Goal: Information Seeking & Learning: Learn about a topic

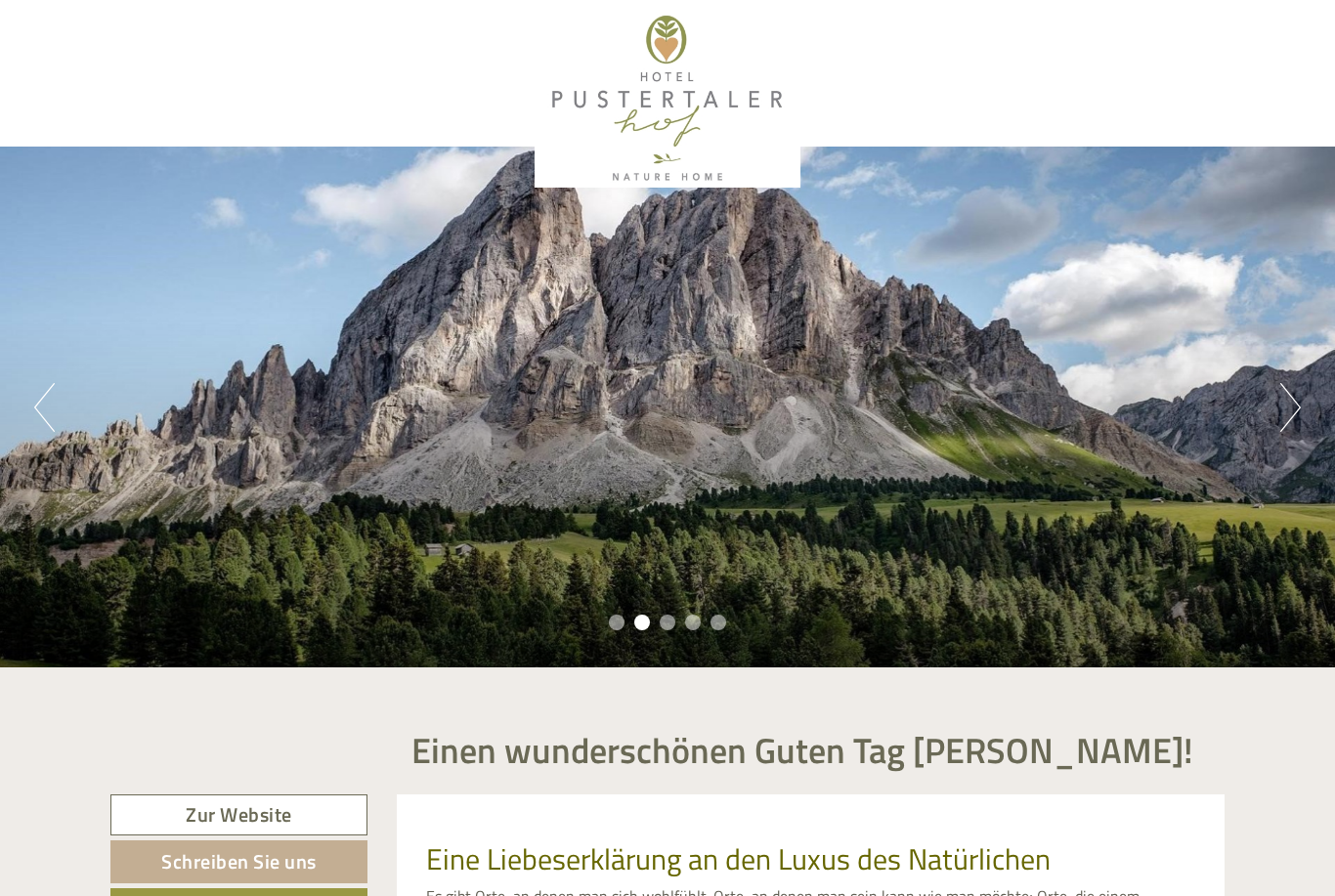
click at [1270, 410] on div "Previous Next 1 2 3 4 5" at bounding box center [668, 407] width 1335 height 521
click at [1289, 405] on button "Next" at bounding box center [1291, 408] width 21 height 49
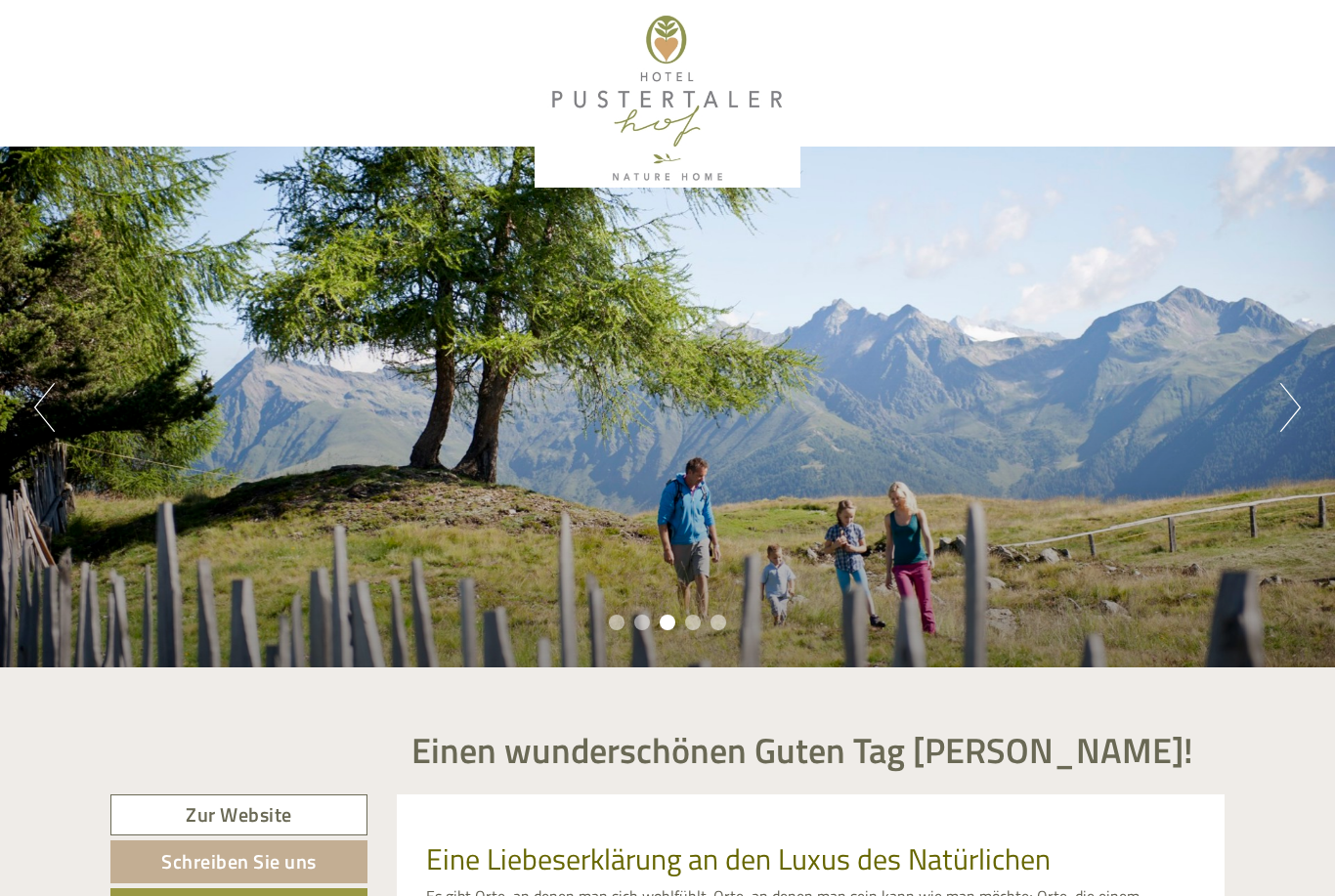
click at [1286, 404] on button "Next" at bounding box center [1291, 408] width 21 height 49
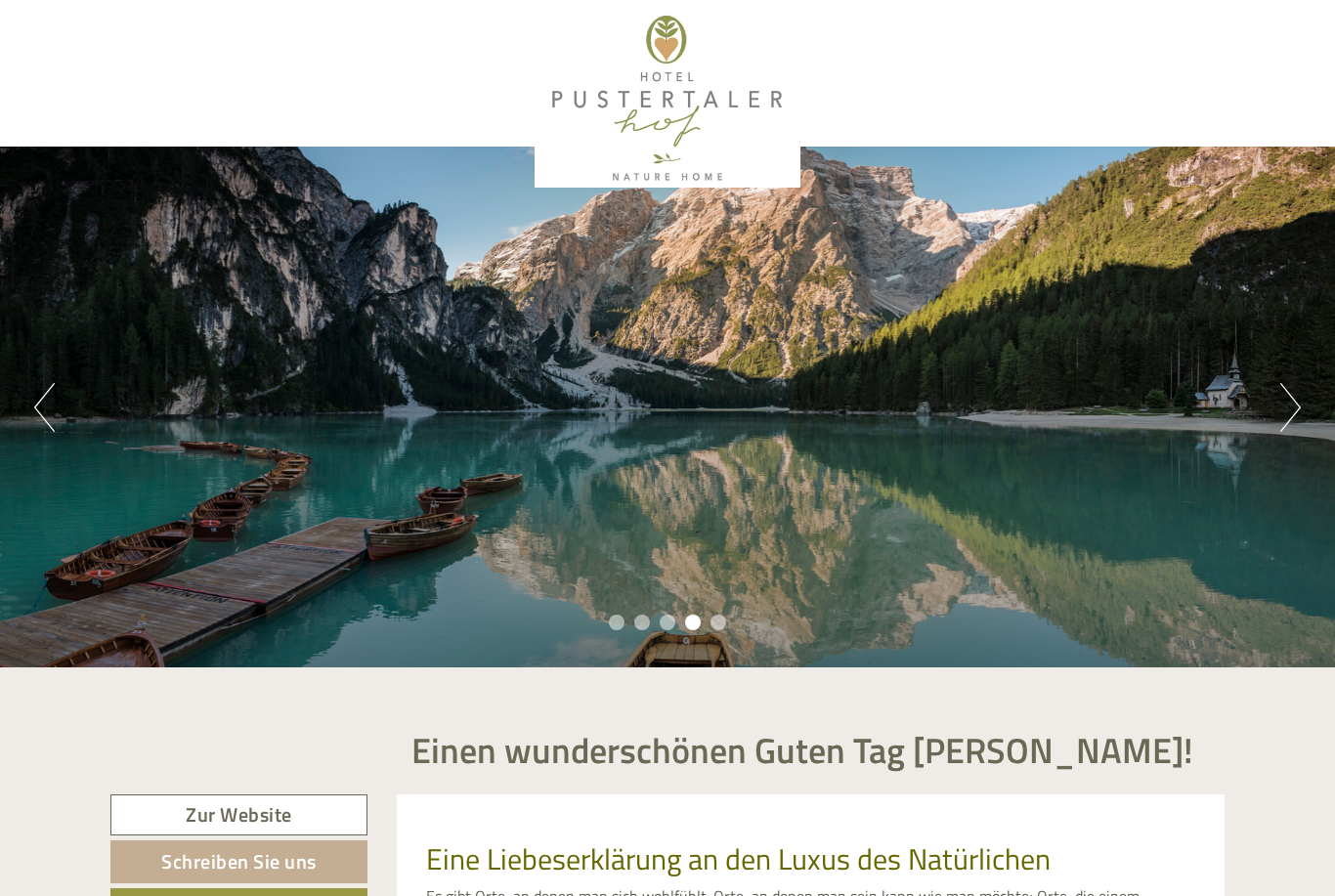
click at [1282, 413] on button "Next" at bounding box center [1291, 408] width 21 height 49
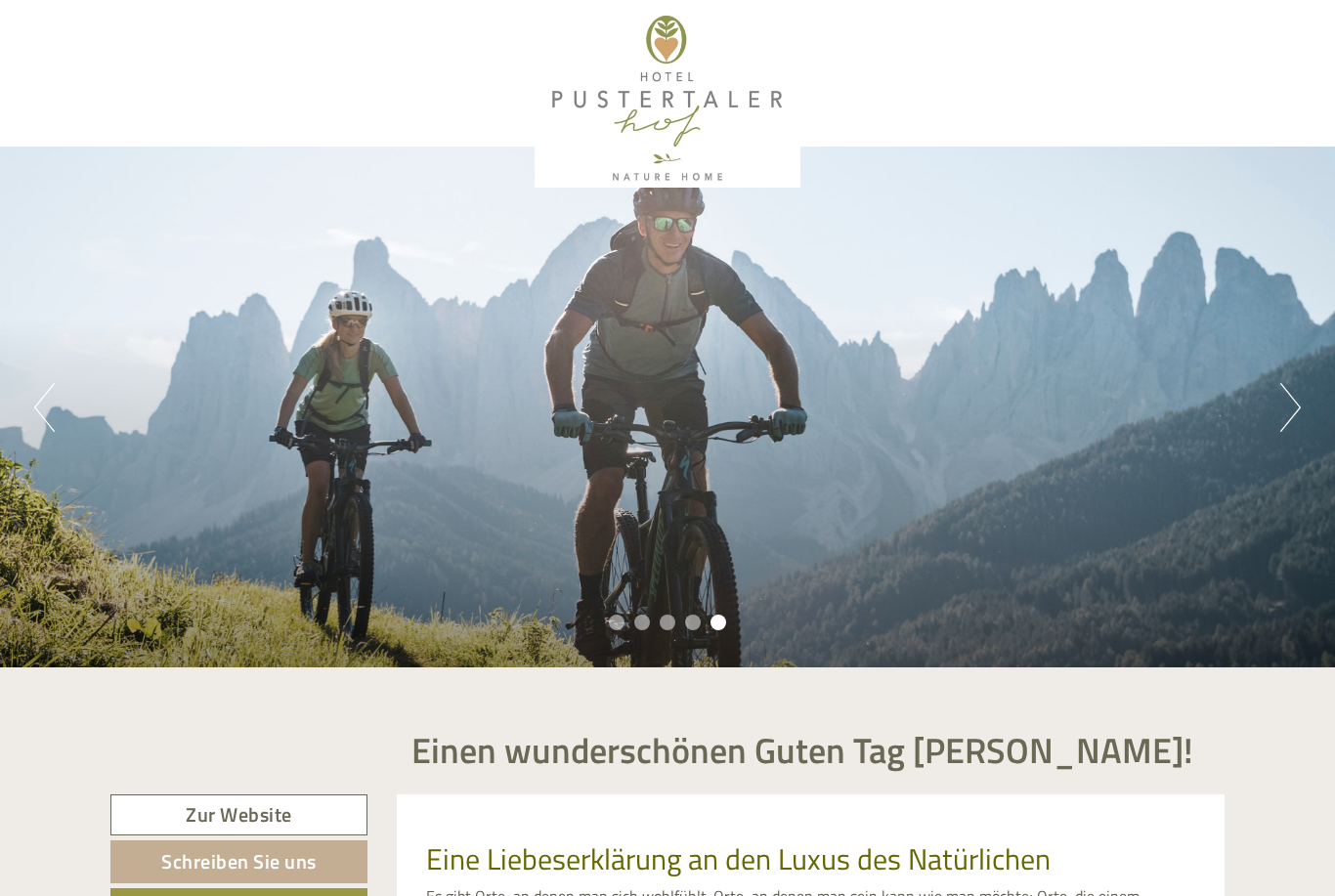
click at [1329, 419] on div "Previous Next 1 2 3 4 5" at bounding box center [668, 407] width 1335 height 521
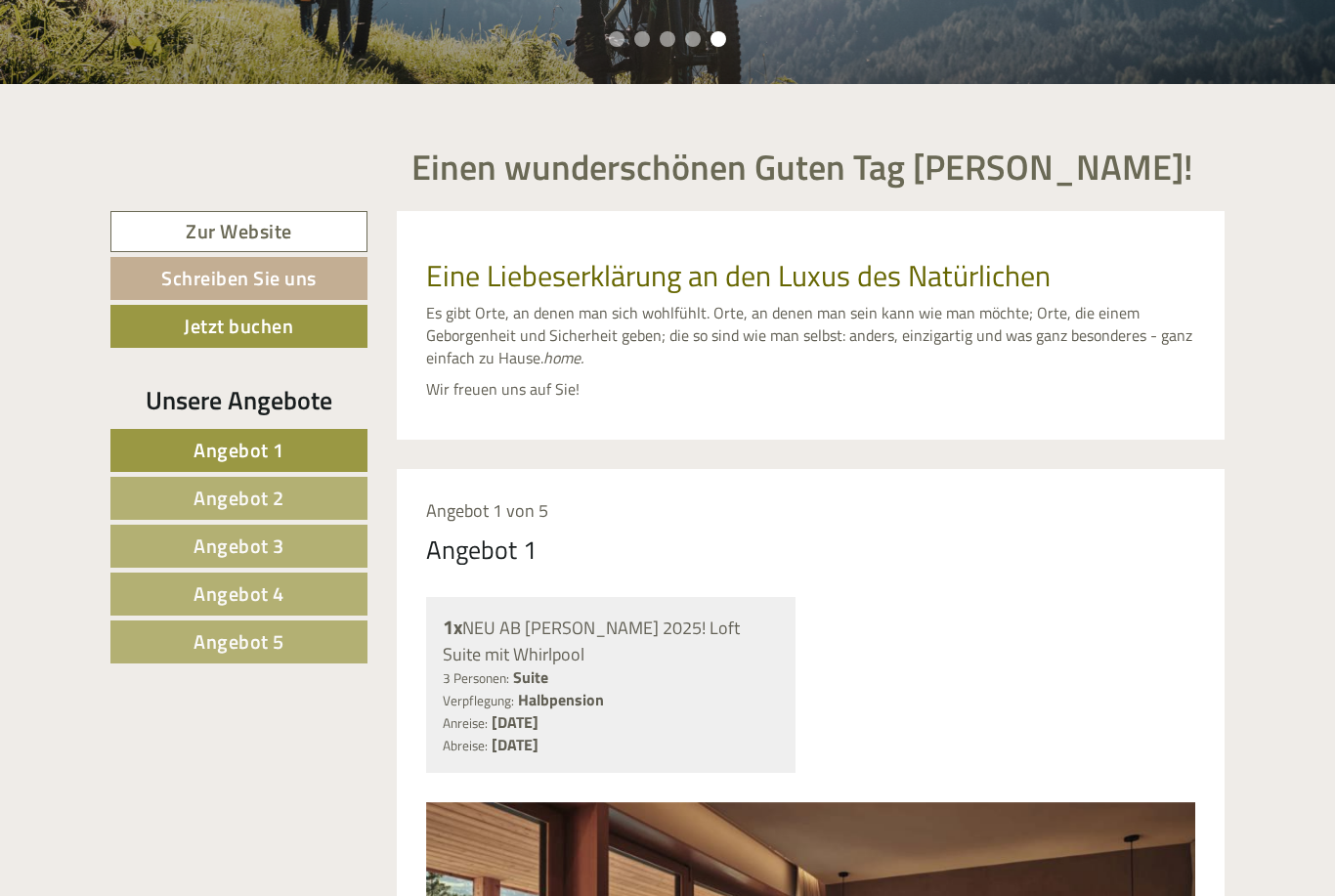
scroll to position [605, 0]
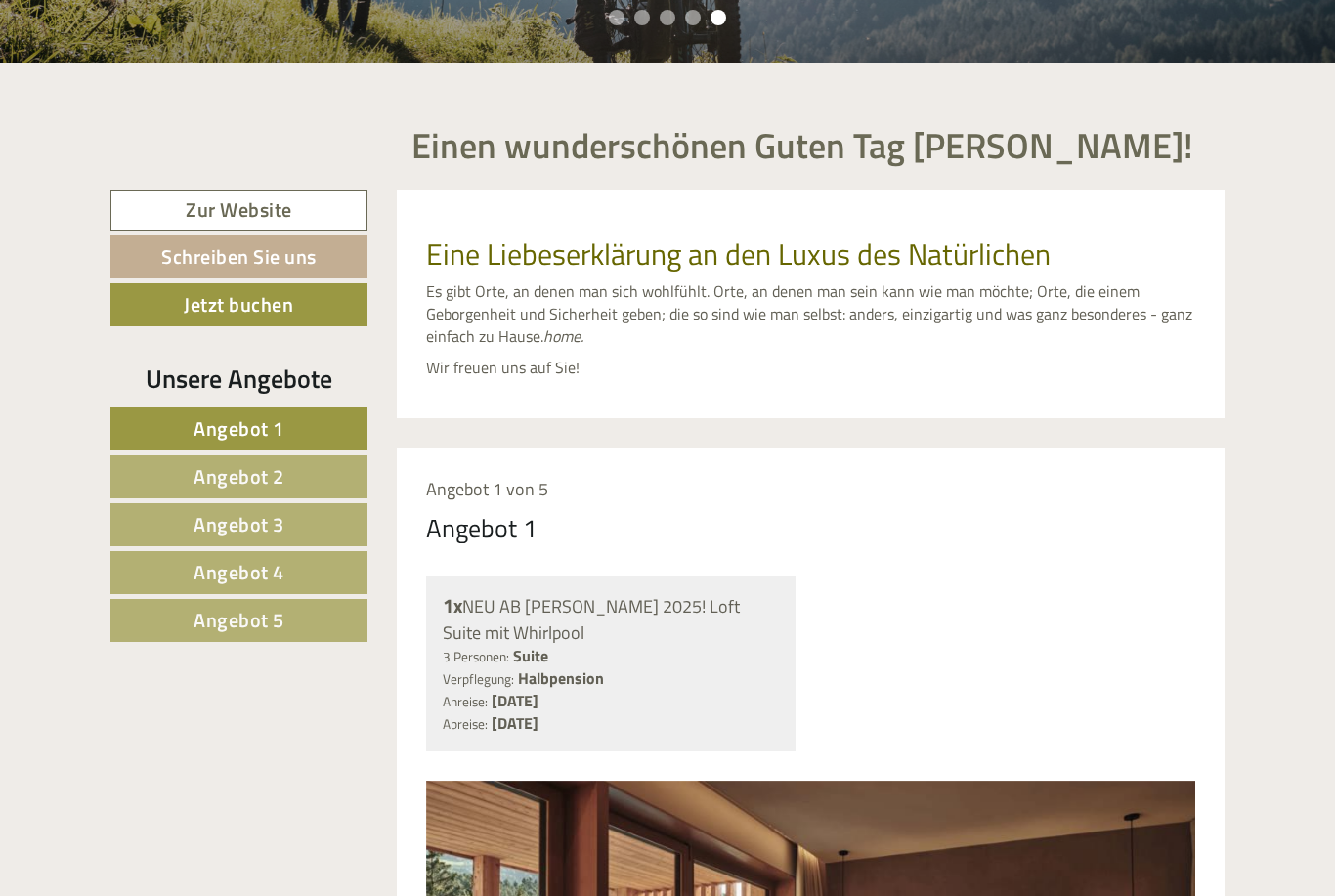
click at [222, 619] on span "Angebot 5" at bounding box center [239, 620] width 91 height 31
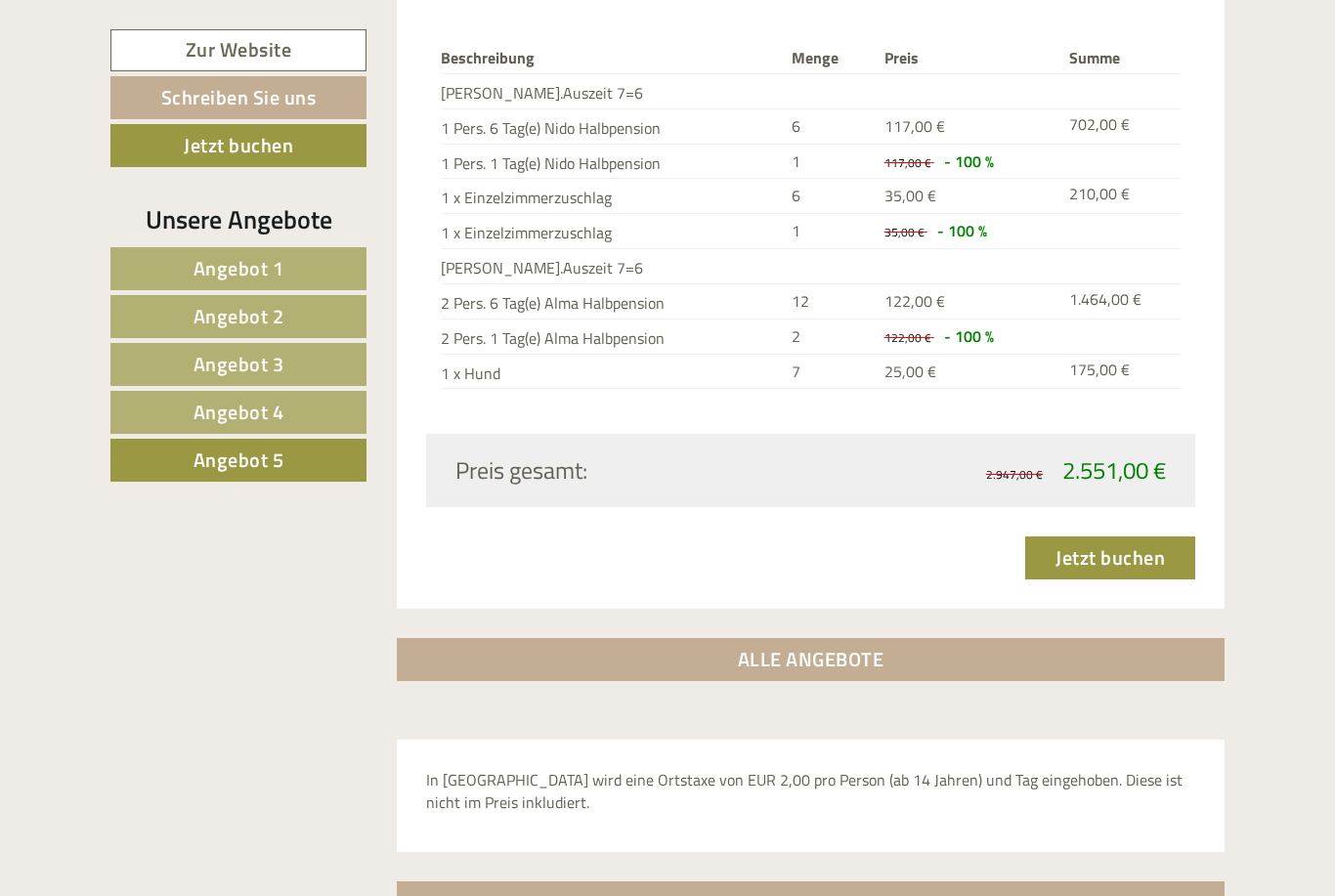
scroll to position [2673, 0]
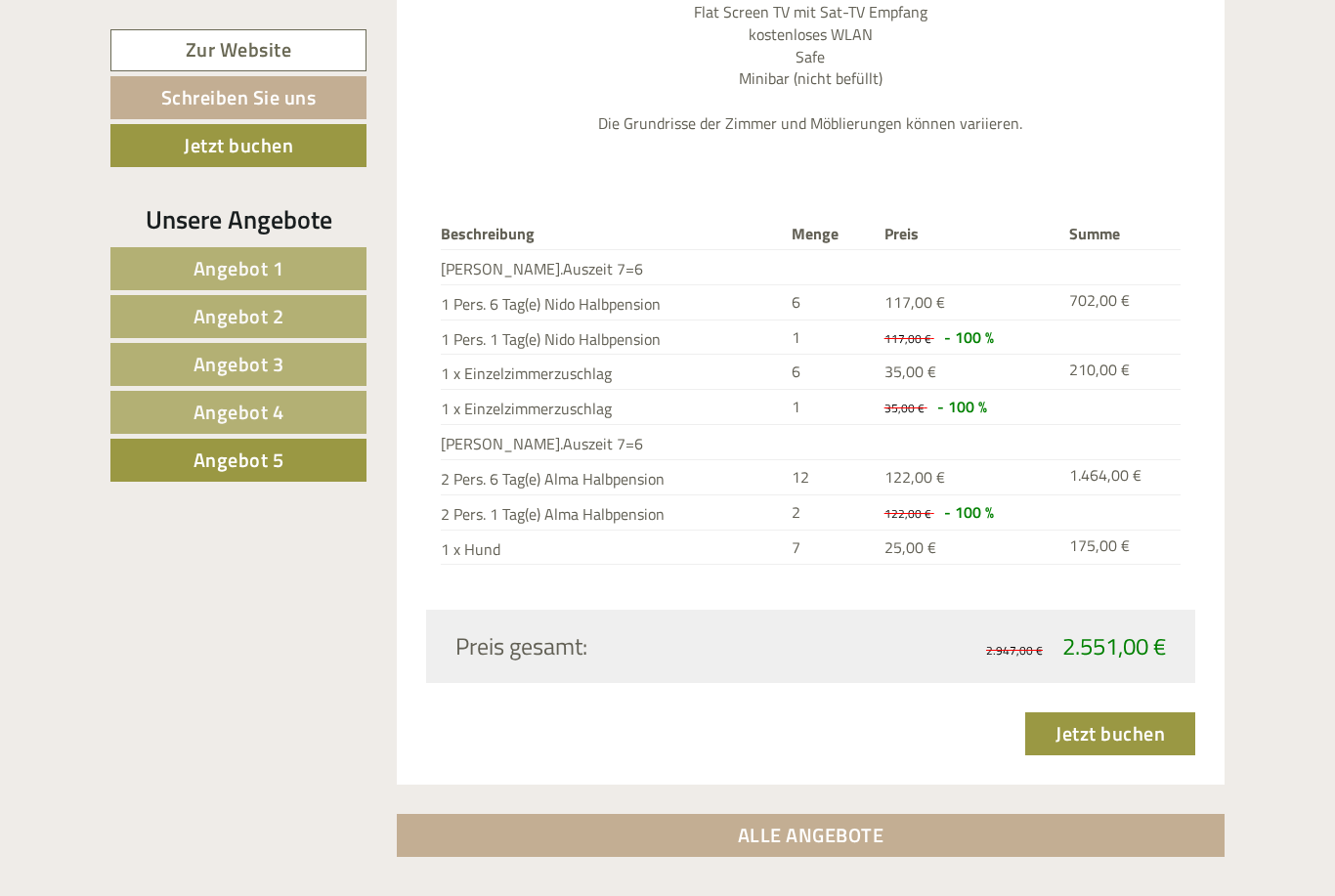
click at [218, 416] on span "Angebot 4" at bounding box center [239, 412] width 91 height 31
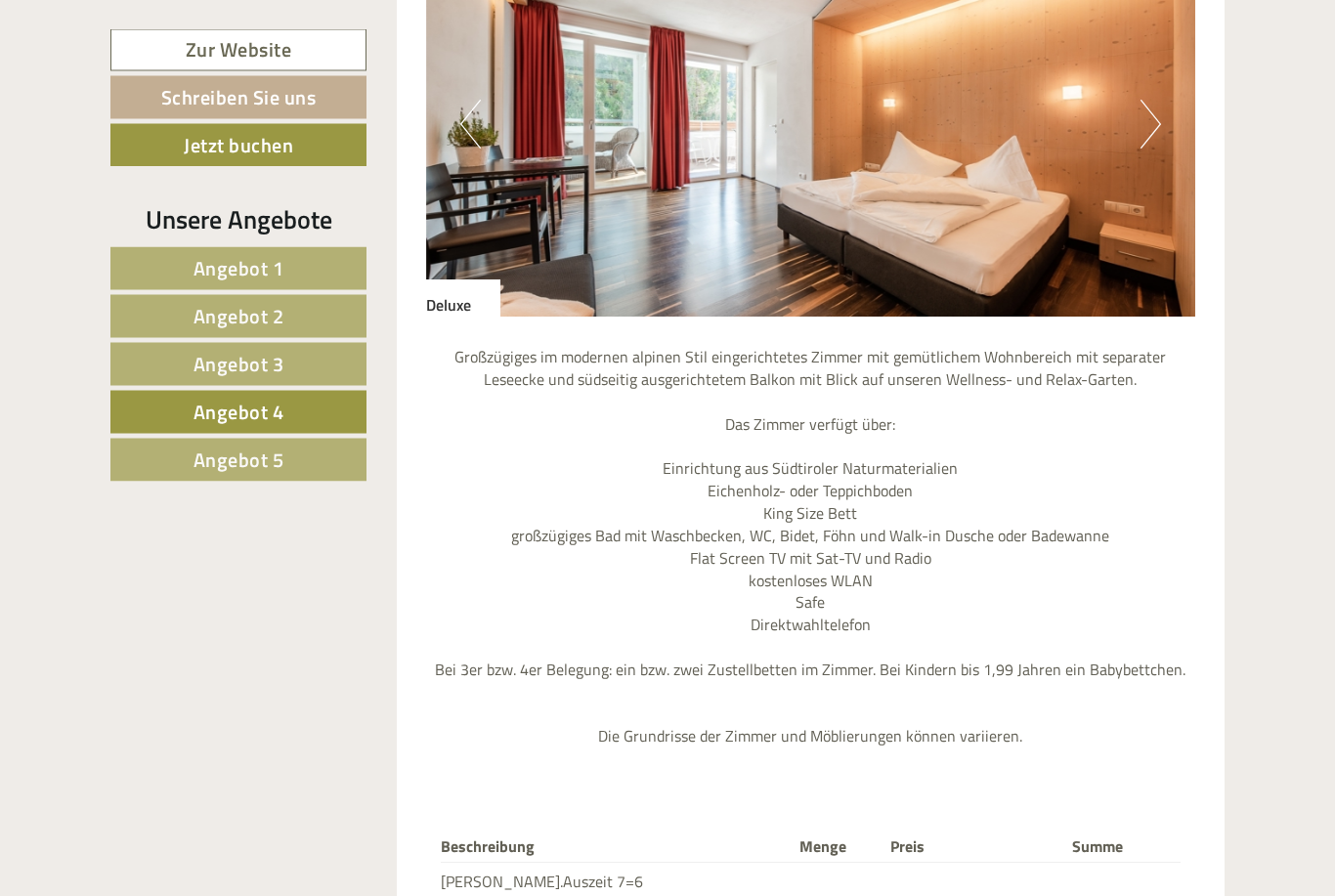
scroll to position [1701, 0]
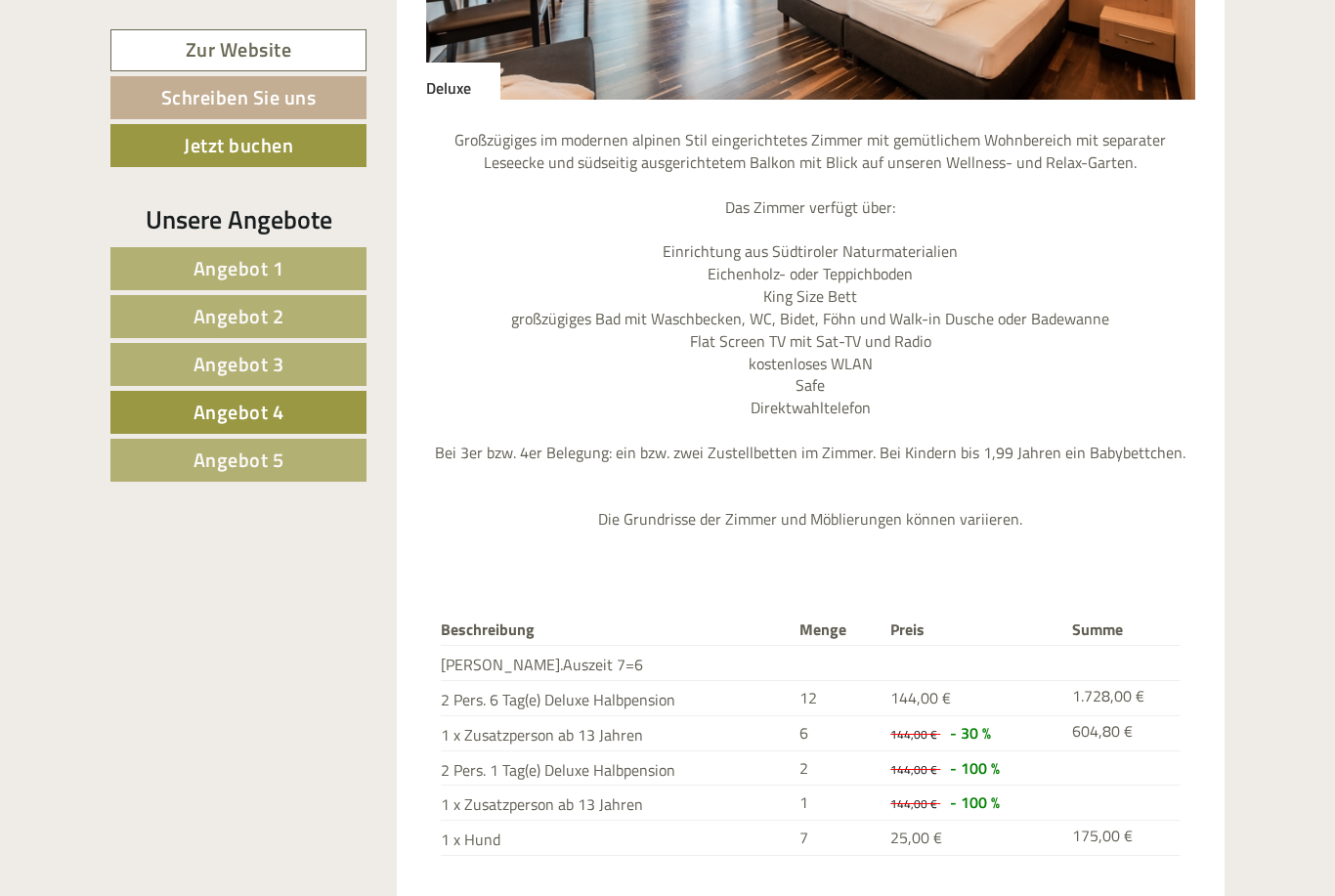
click at [204, 368] on span "Angebot 3" at bounding box center [239, 363] width 91 height 31
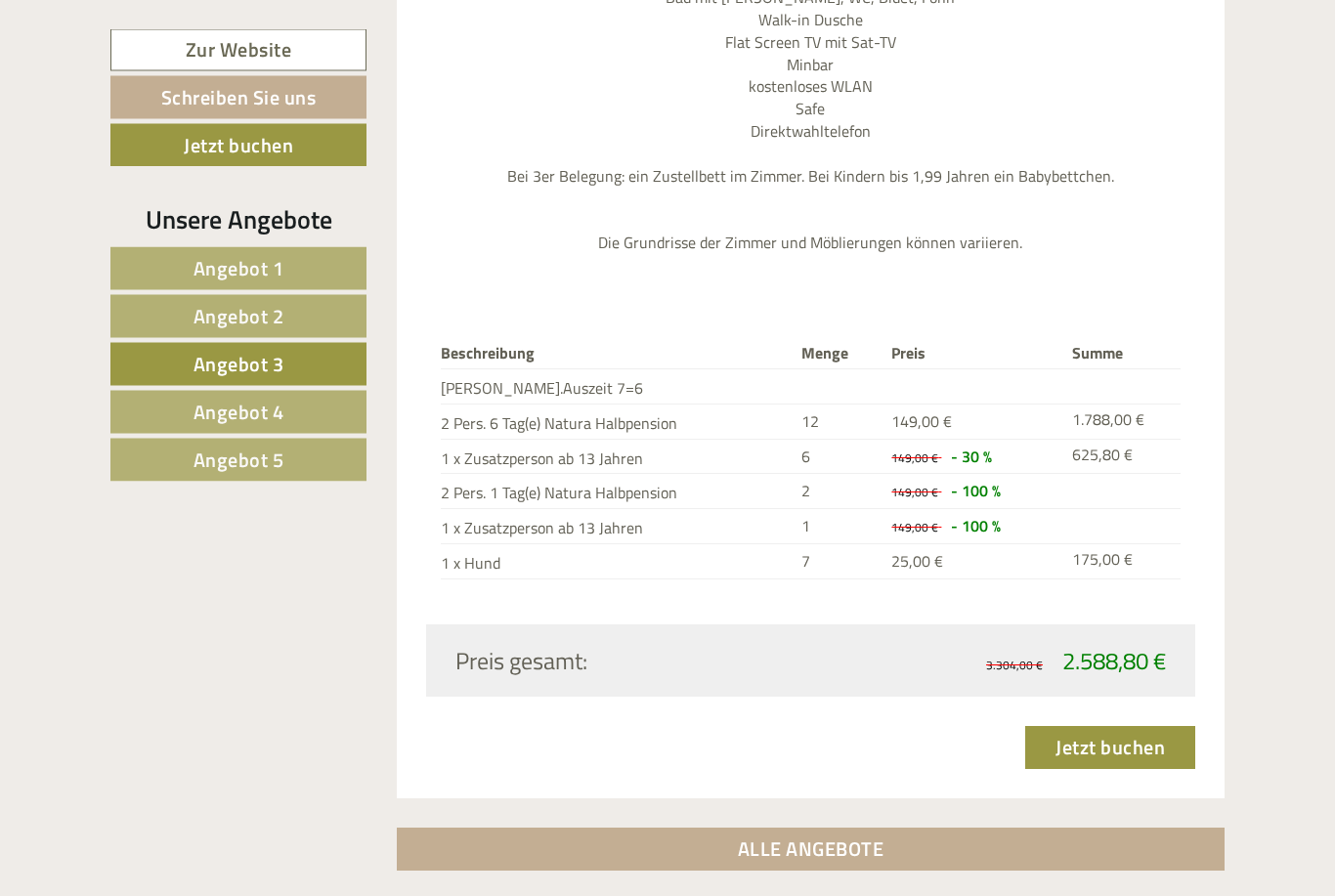
scroll to position [1049, 0]
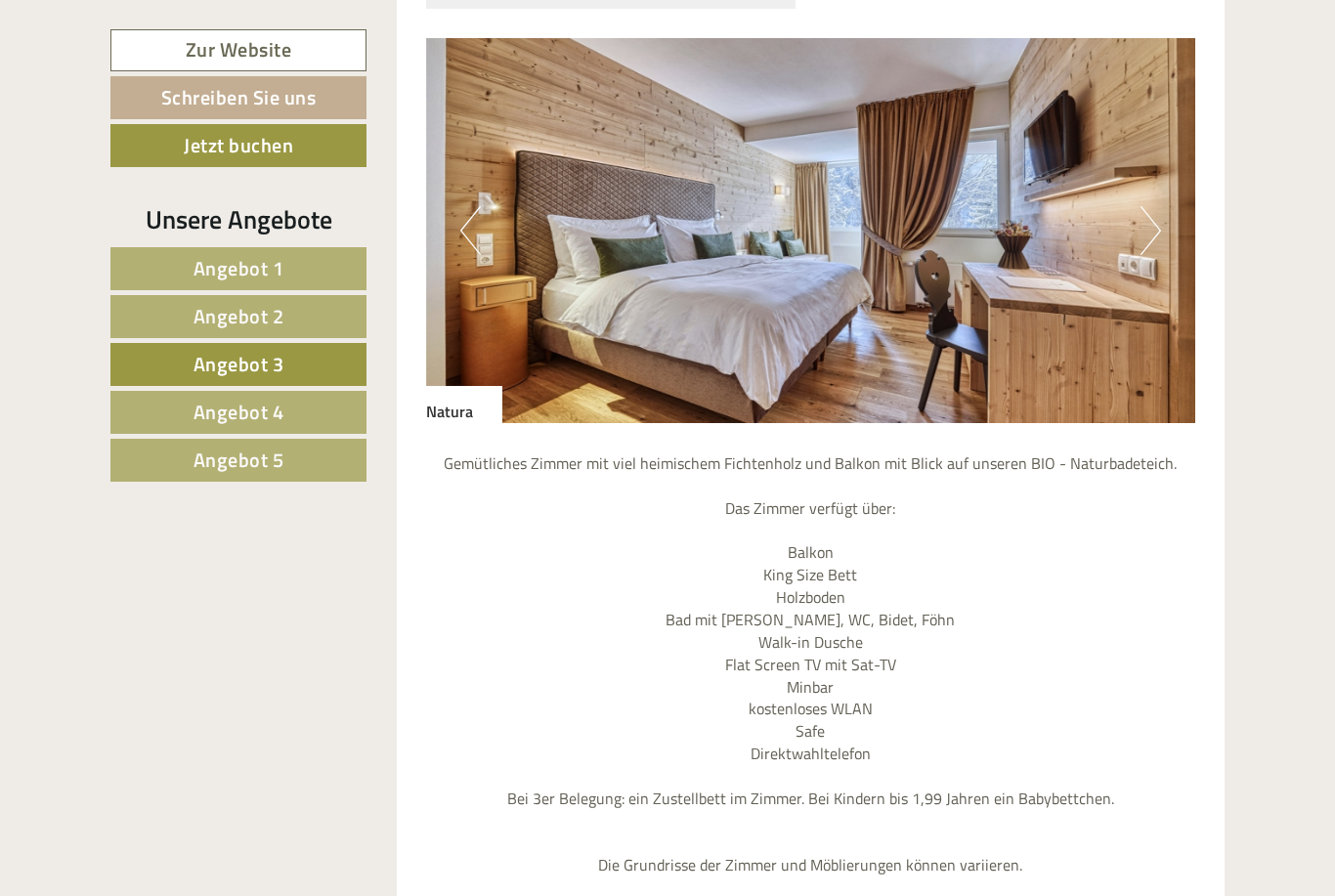
click at [190, 319] on link "Angebot 2" at bounding box center [238, 317] width 256 height 43
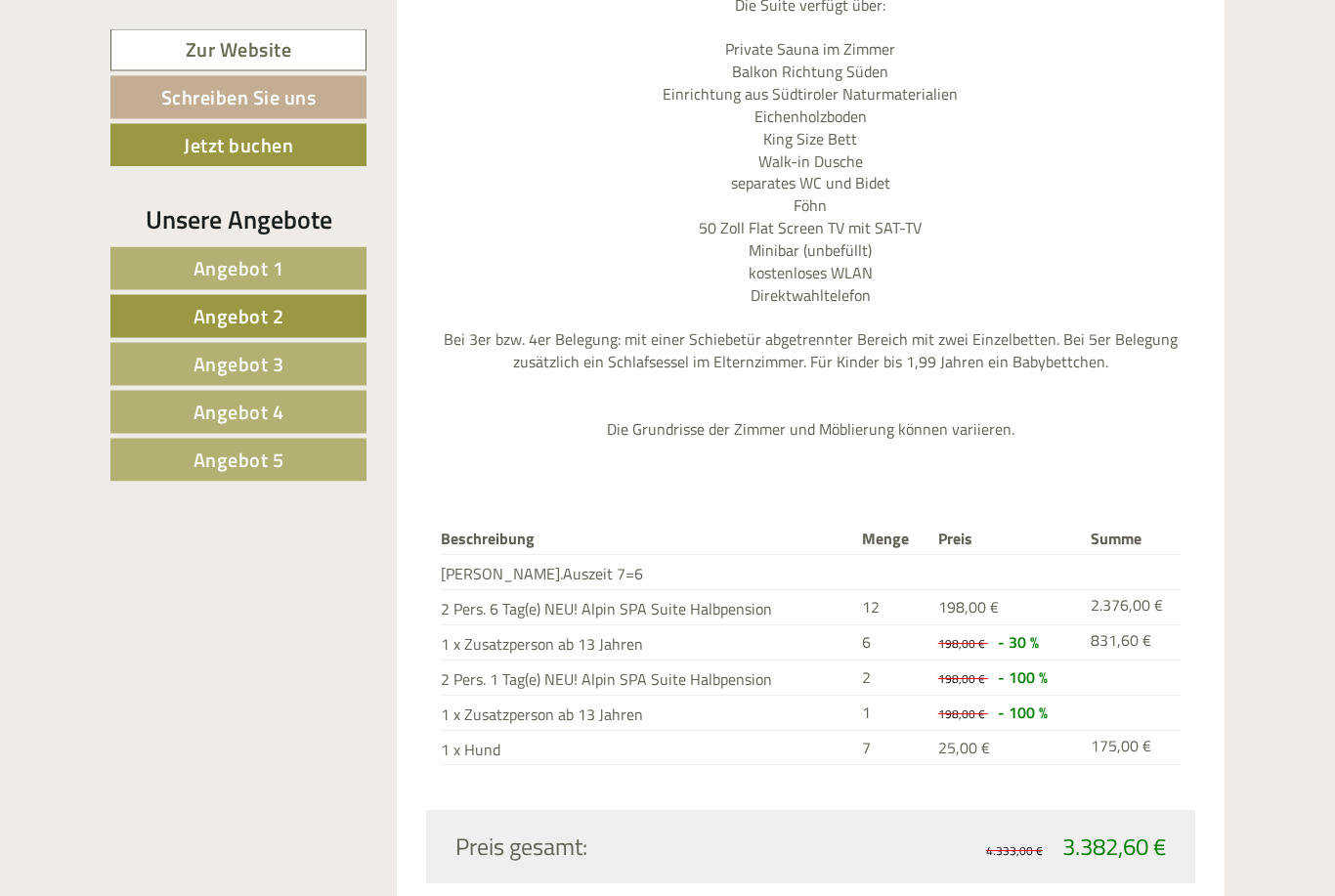
scroll to position [1820, 0]
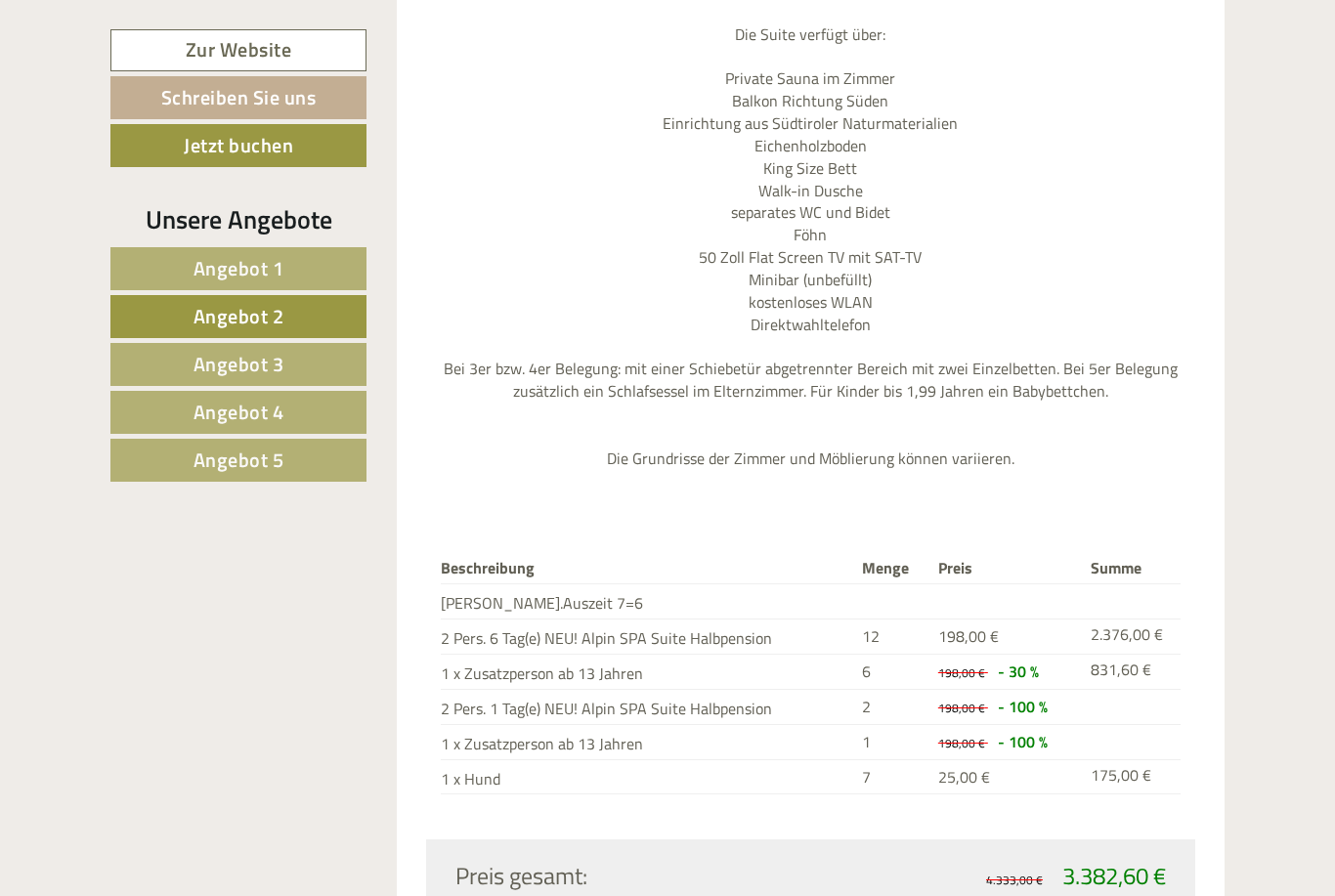
click at [190, 367] on link "Angebot 3" at bounding box center [238, 364] width 256 height 43
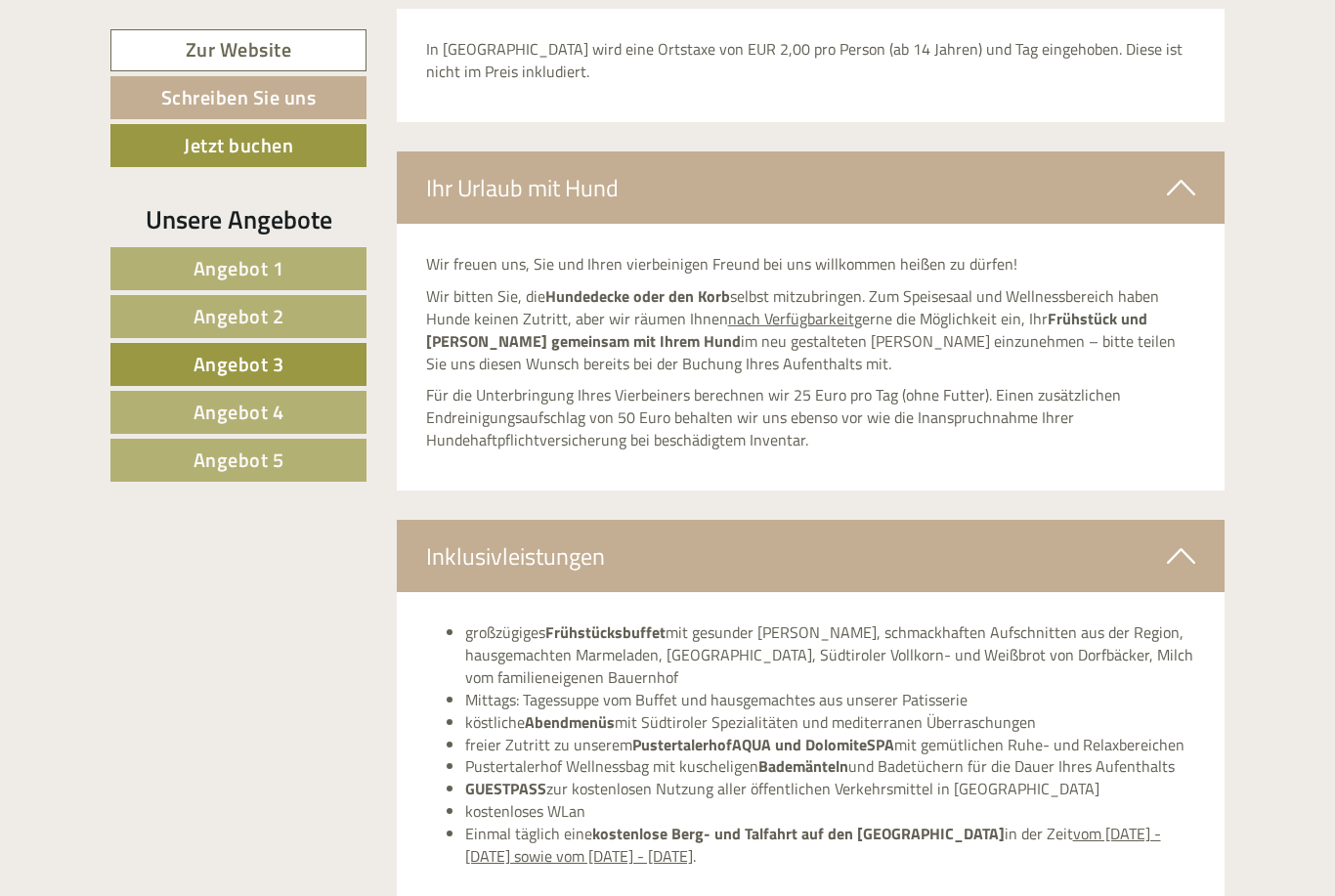
scroll to position [2865, 0]
click at [1180, 541] on icon at bounding box center [1180, 557] width 29 height 33
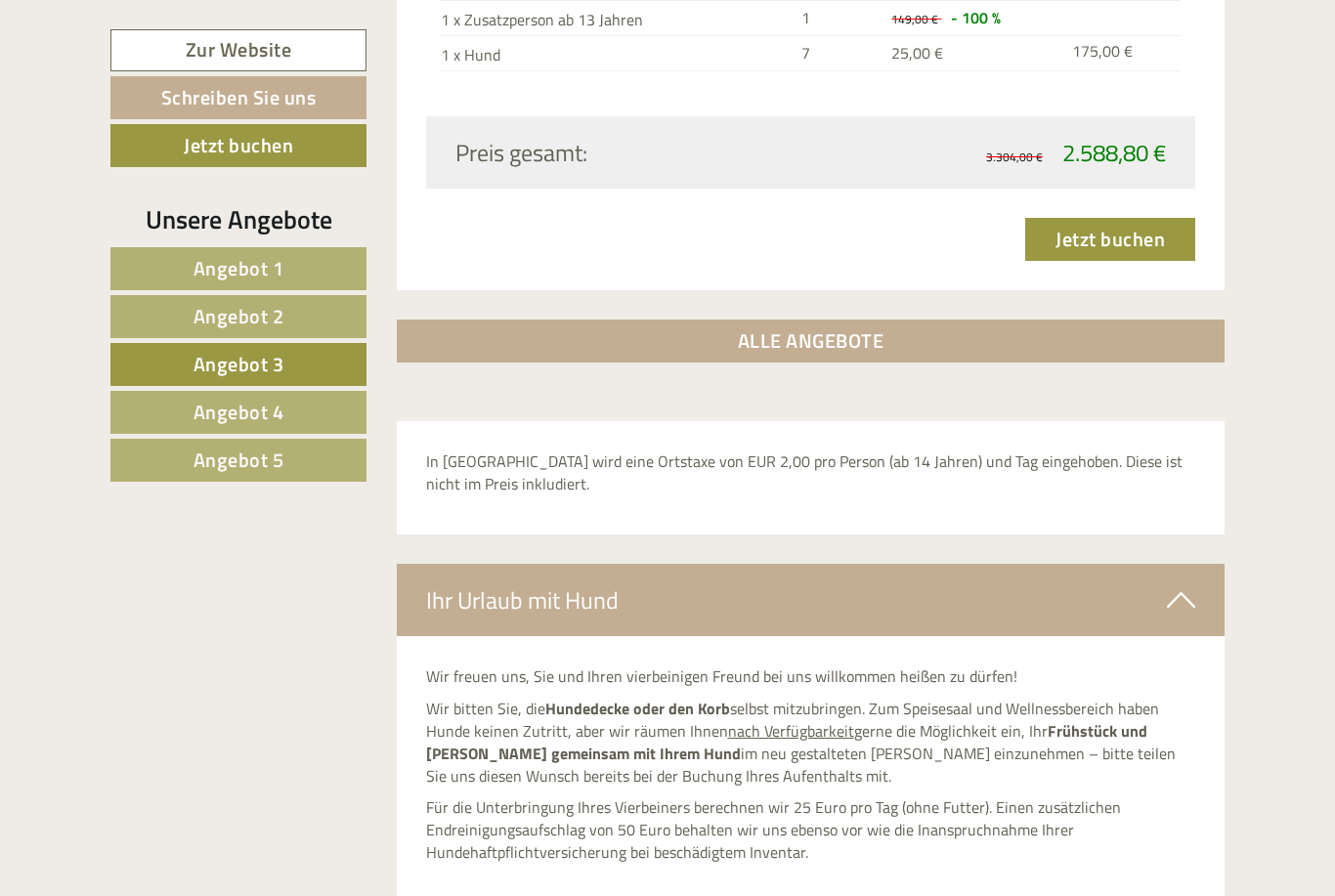
scroll to position [2453, 0]
click at [1183, 585] on icon at bounding box center [1180, 602] width 29 height 33
